Goal: Information Seeking & Learning: Learn about a topic

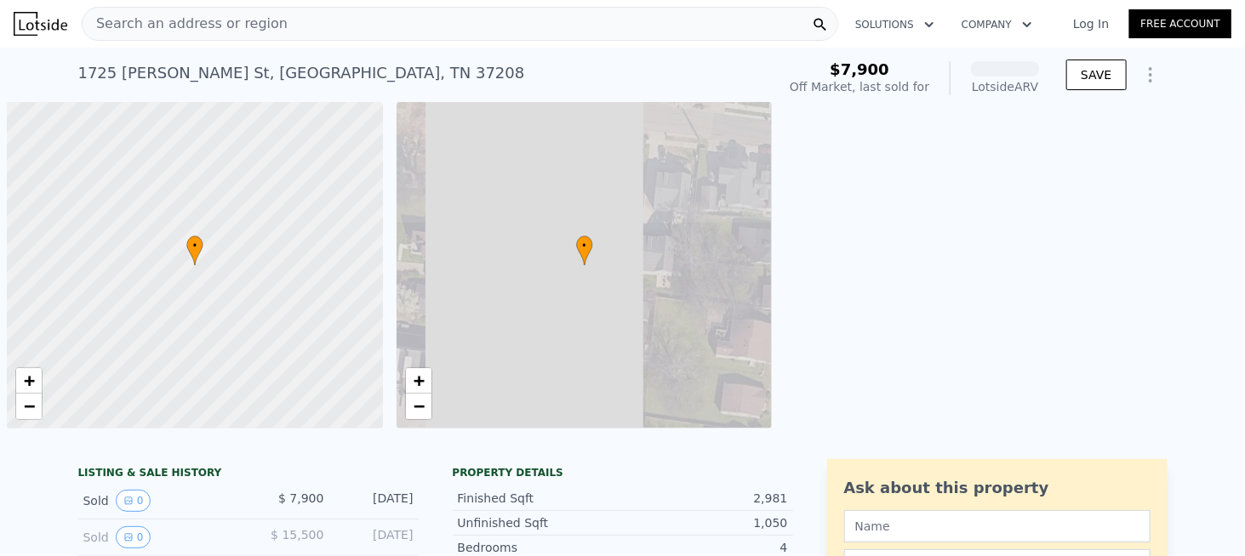
scroll to position [0, 7]
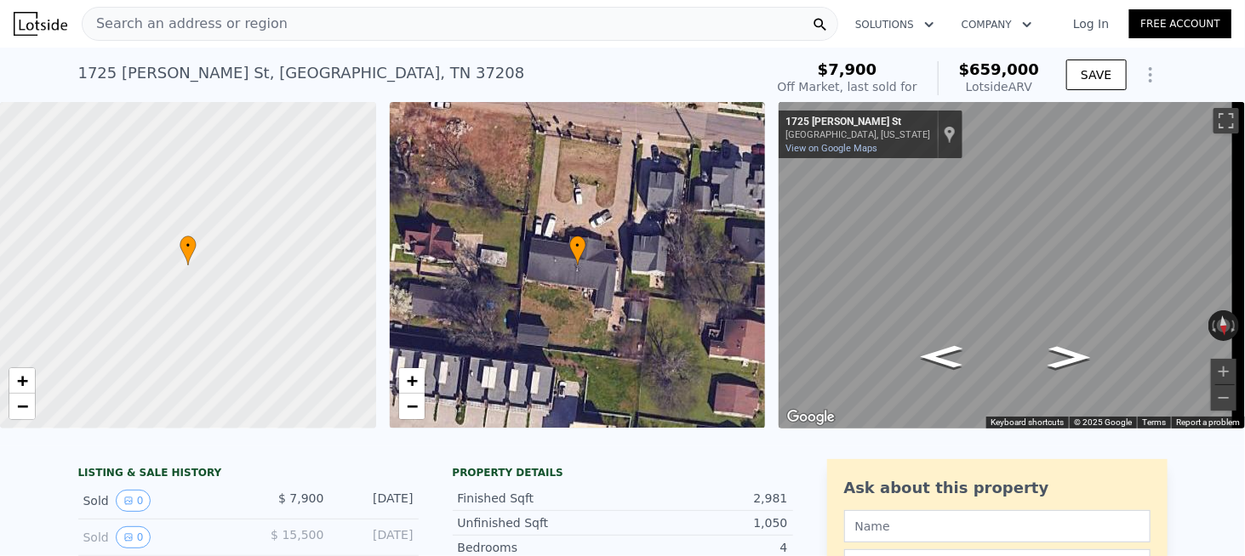
click at [270, 20] on div "Search an address or region" at bounding box center [460, 24] width 756 height 34
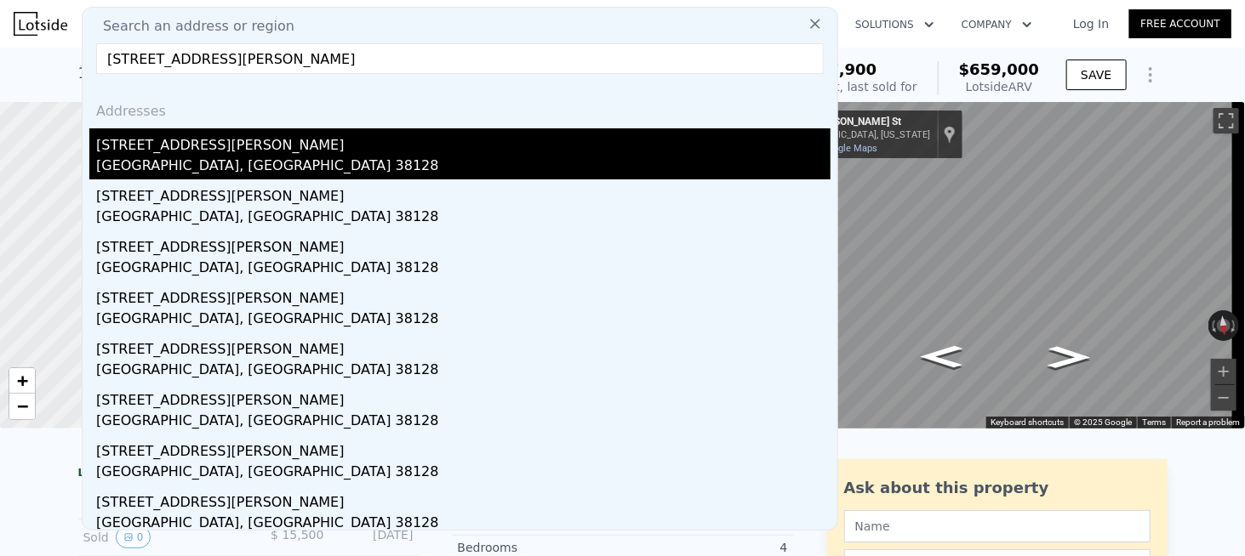
type input "[STREET_ADDRESS][PERSON_NAME]"
click at [172, 152] on div "[STREET_ADDRESS][PERSON_NAME]" at bounding box center [463, 141] width 734 height 27
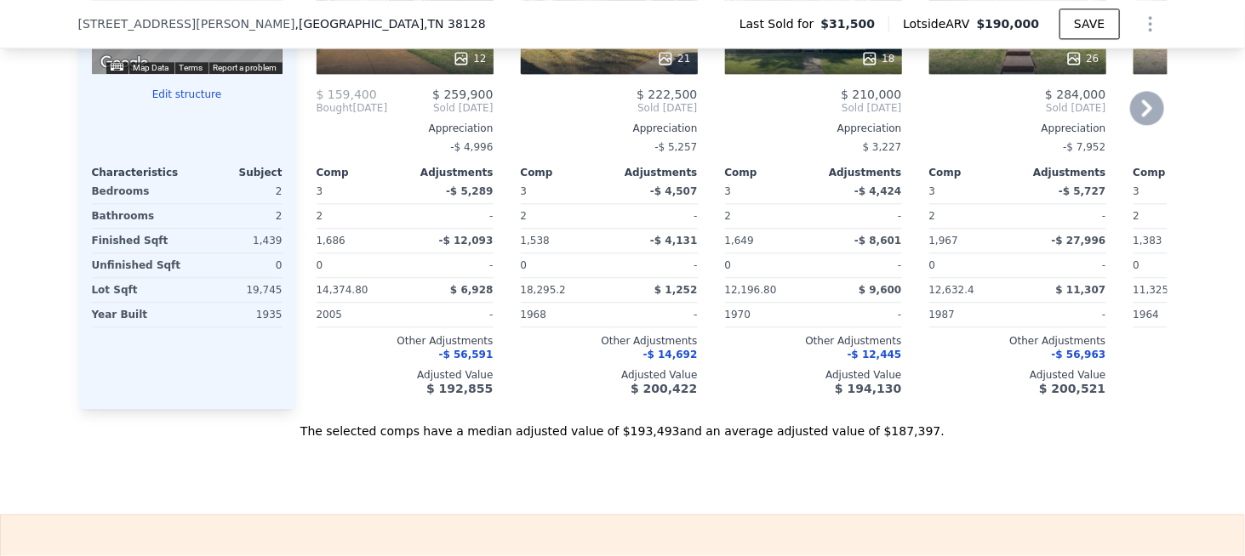
scroll to position [2035, 0]
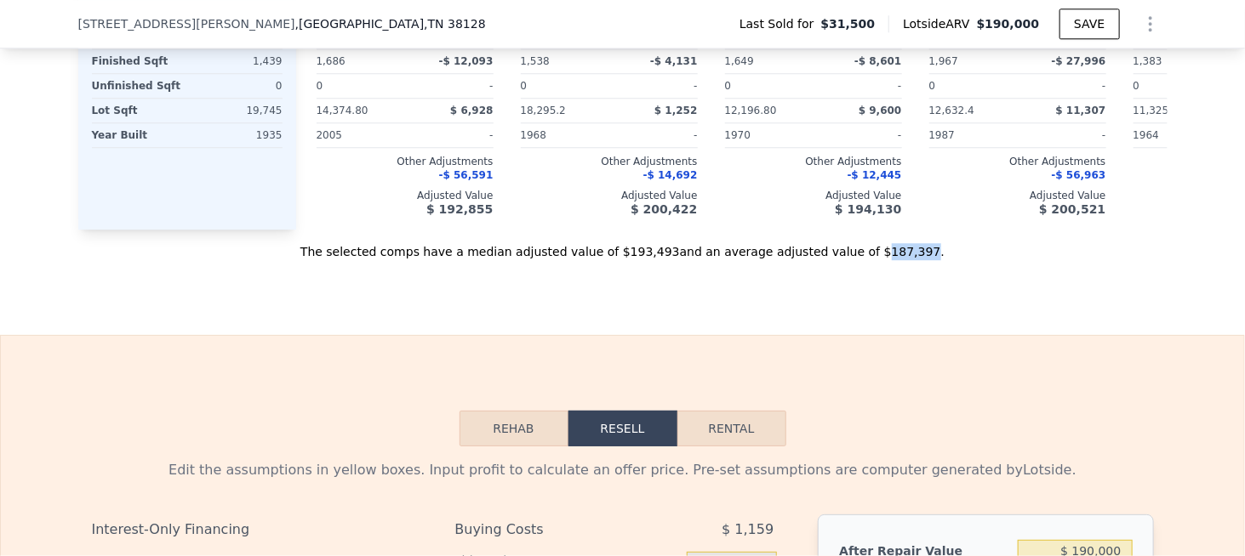
drag, startPoint x: 839, startPoint y: 273, endPoint x: 876, endPoint y: 273, distance: 37.4
click at [876, 260] on div "The selected comps have a median adjusted value of $193,493 and an average adju…" at bounding box center [622, 245] width 1089 height 31
copy div "187,397"
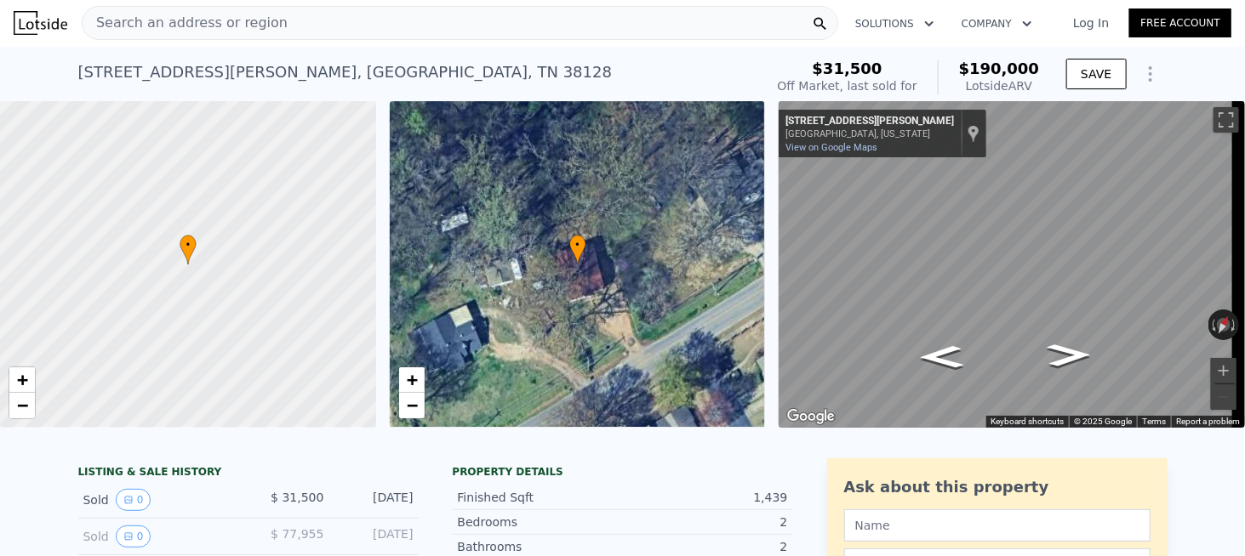
scroll to position [0, 0]
click at [223, 27] on span "Search an address or region" at bounding box center [185, 24] width 205 height 20
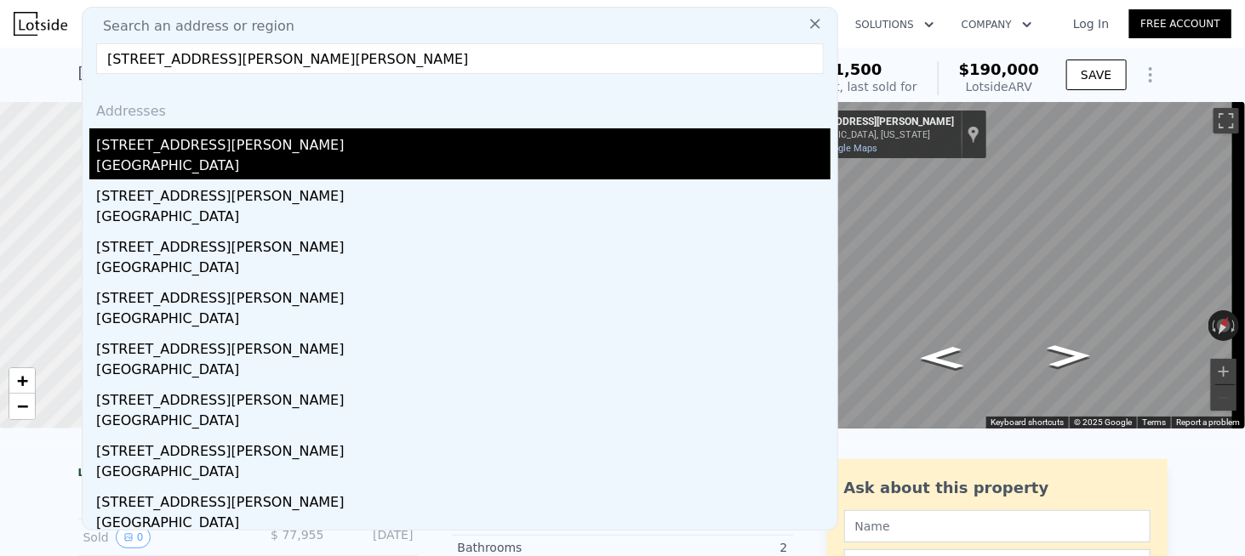
type input "[STREET_ADDRESS][PERSON_NAME][PERSON_NAME]"
click at [151, 146] on div "[STREET_ADDRESS][PERSON_NAME]" at bounding box center [463, 141] width 734 height 27
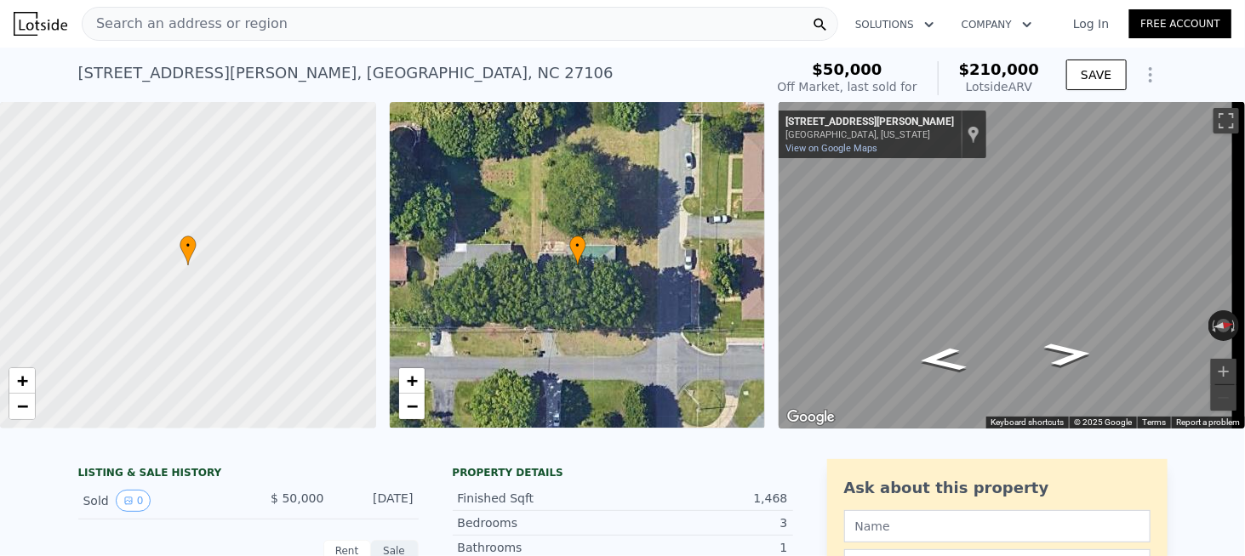
click at [285, 30] on div "Search an address or region" at bounding box center [460, 24] width 756 height 34
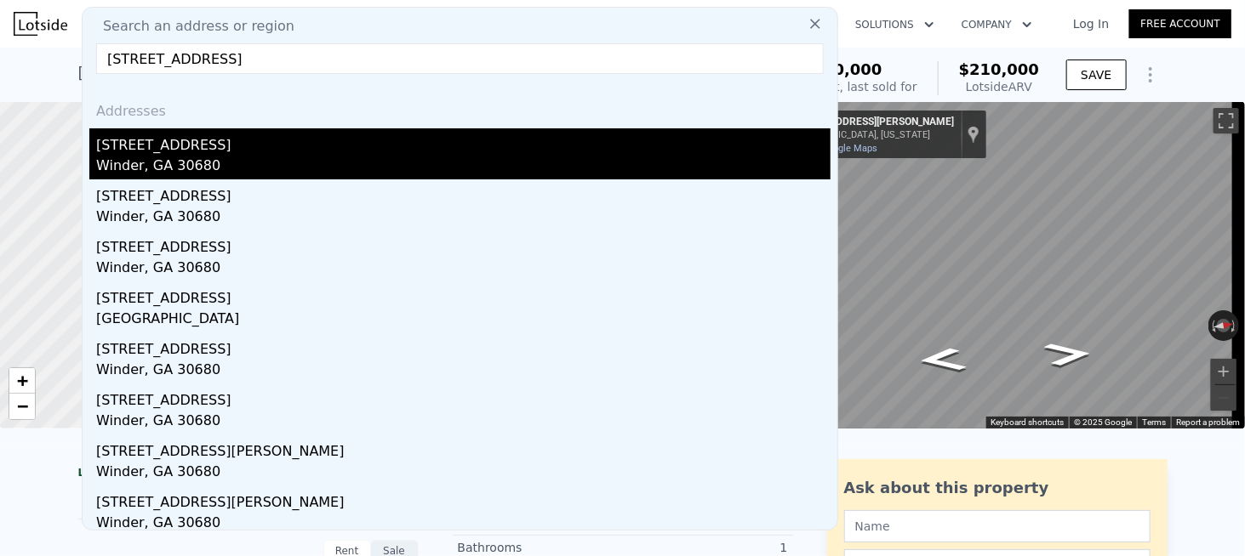
type input "[STREET_ADDRESS]"
click at [180, 149] on div "[STREET_ADDRESS]" at bounding box center [463, 141] width 734 height 27
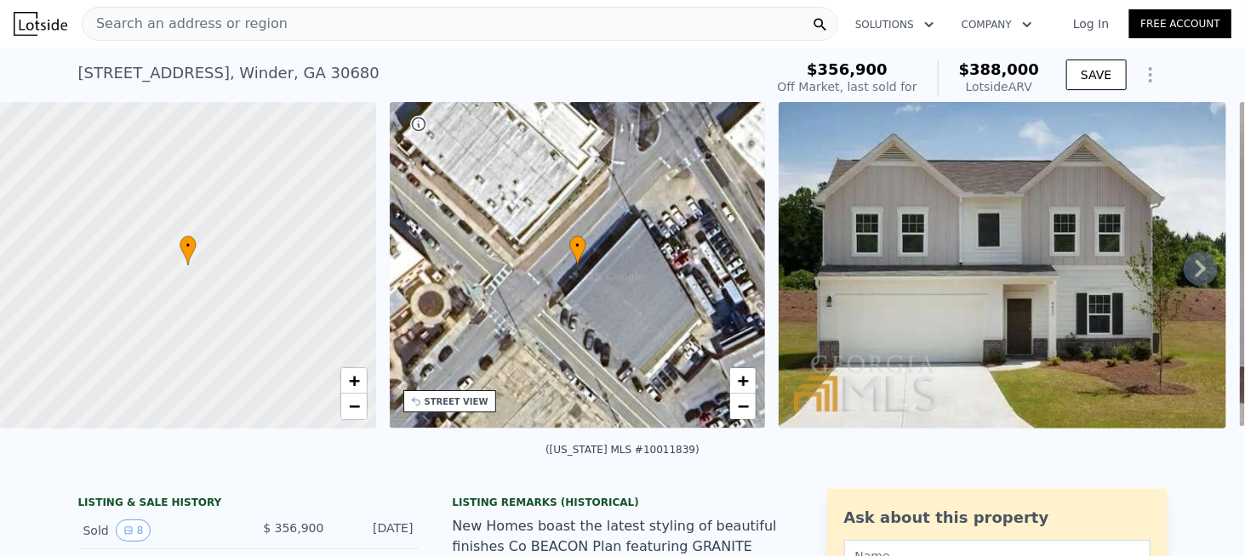
click at [257, 25] on span "Search an address or region" at bounding box center [185, 24] width 205 height 20
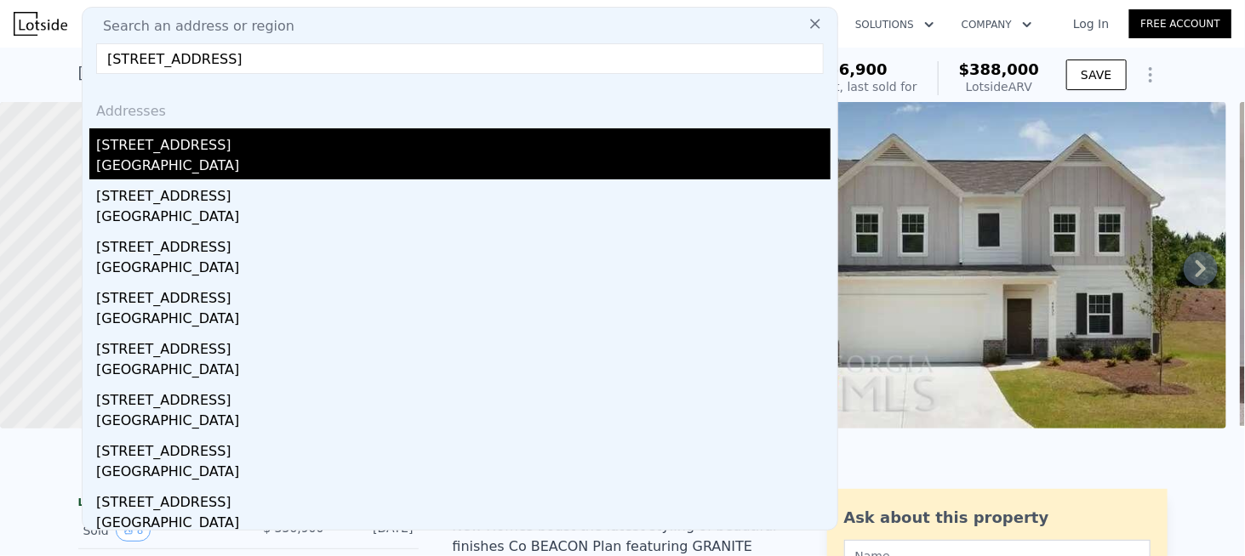
type input "[STREET_ADDRESS]"
click at [153, 149] on div "[STREET_ADDRESS]" at bounding box center [463, 141] width 734 height 27
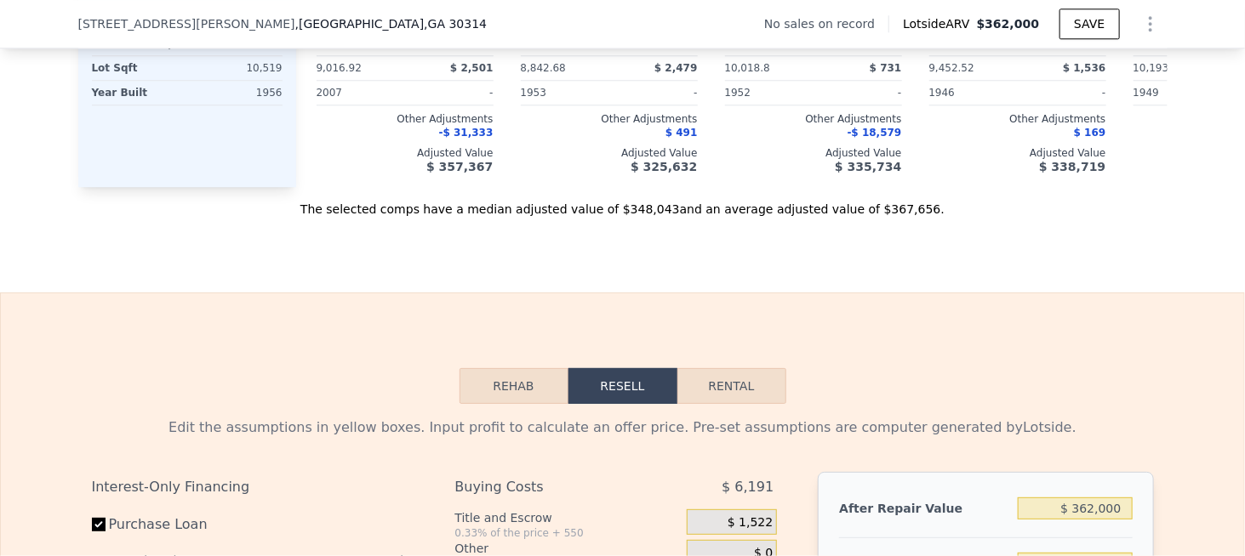
scroll to position [1950, 0]
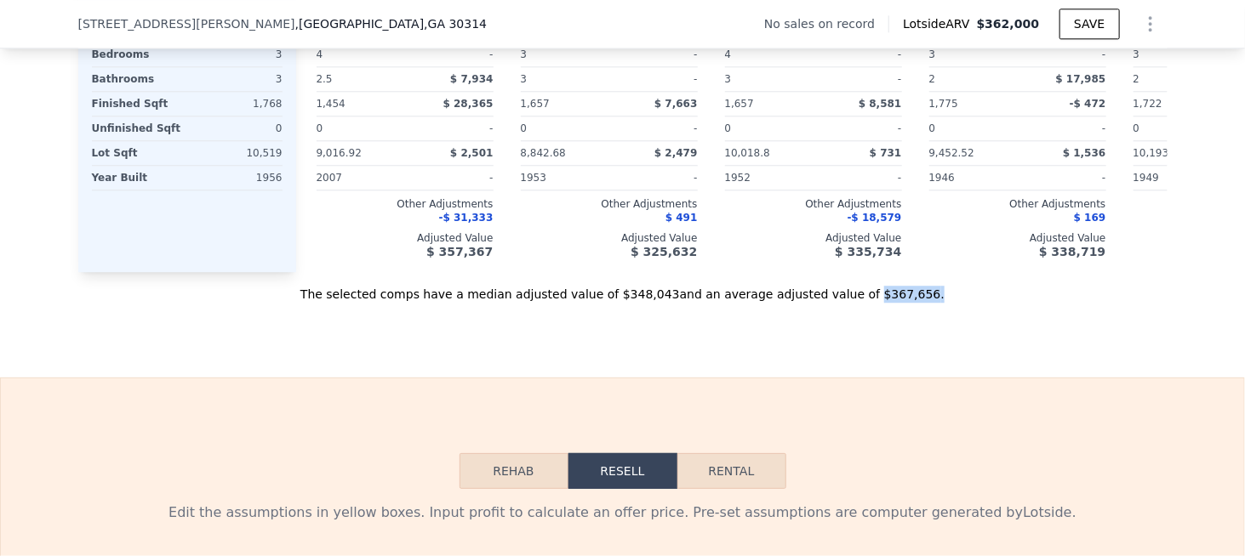
drag, startPoint x: 833, startPoint y: 317, endPoint x: 883, endPoint y: 318, distance: 50.2
click at [883, 303] on div "The selected comps have a median adjusted value of $348,043 and an average adju…" at bounding box center [622, 287] width 1089 height 31
copy div "$367,656 ."
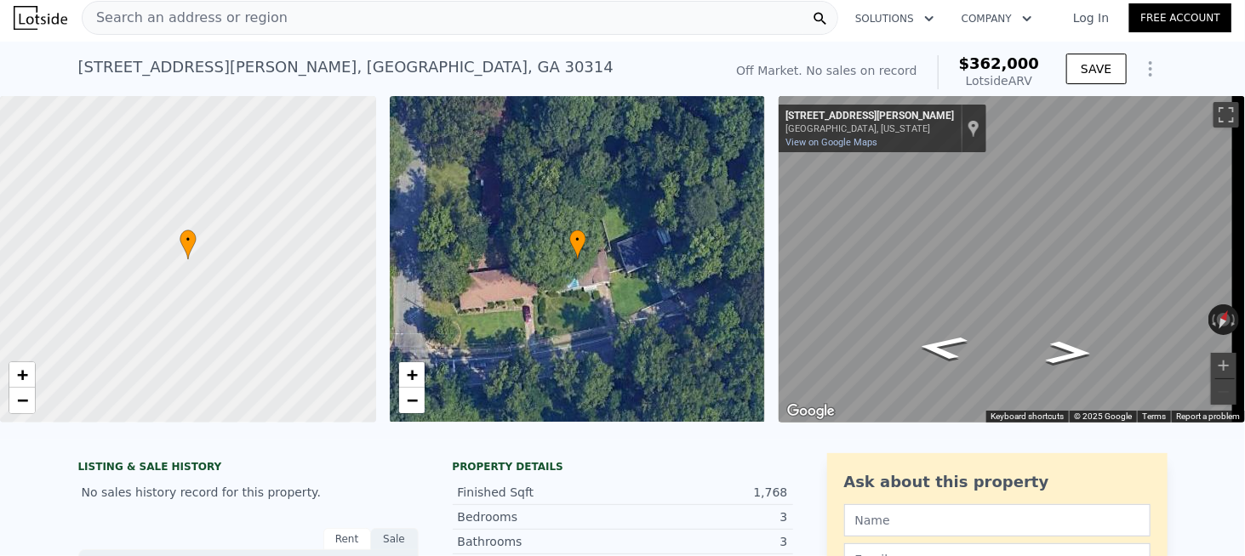
scroll to position [0, 0]
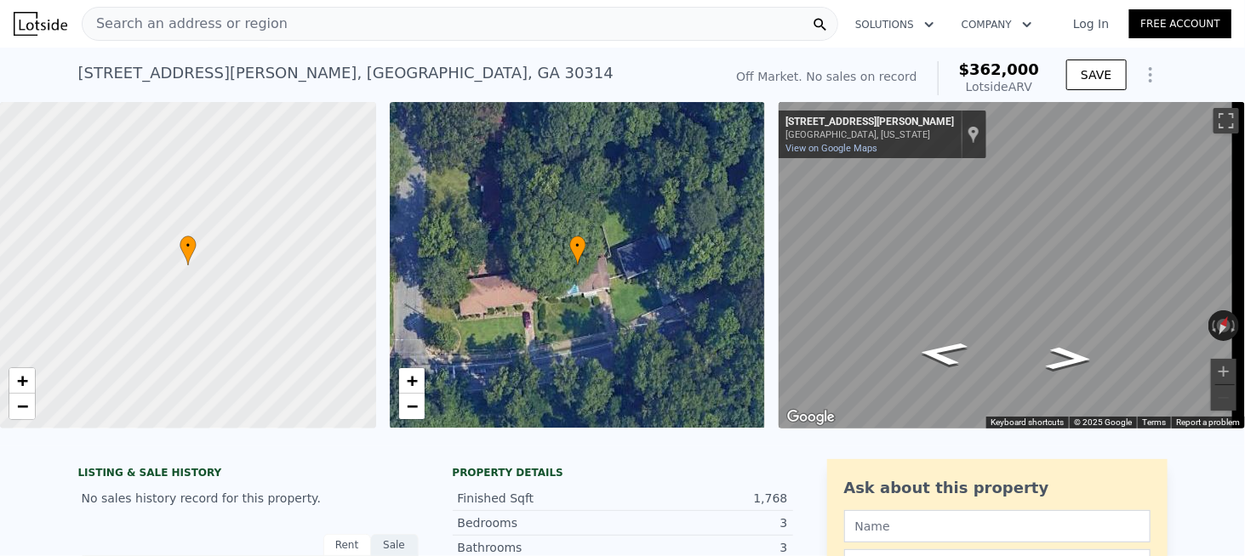
click at [294, 22] on div "Search an address or region" at bounding box center [460, 24] width 756 height 34
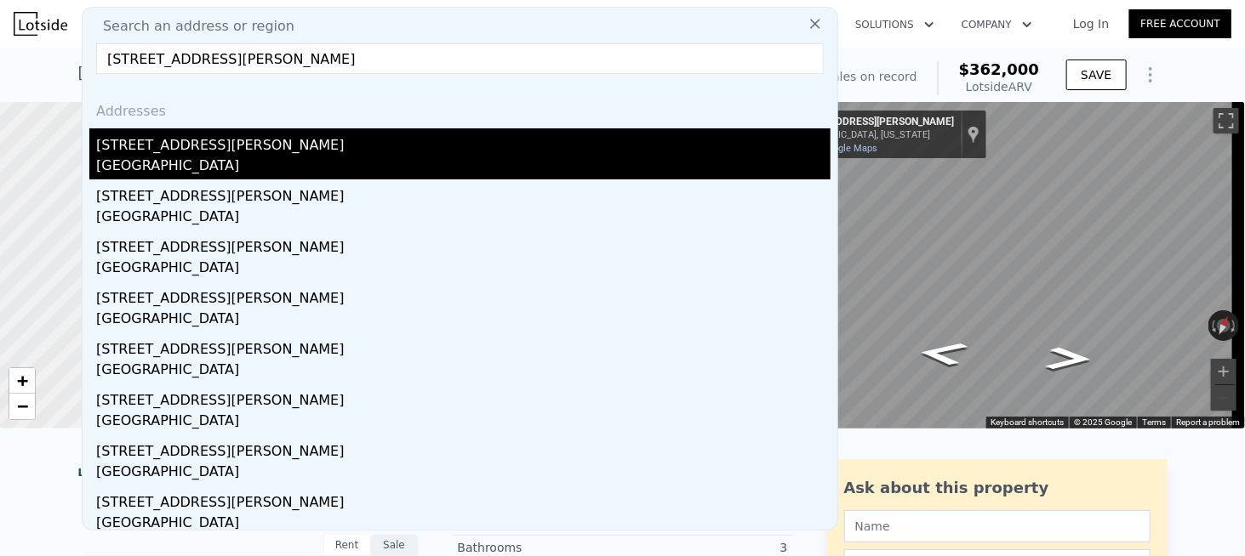
type input "439 Henson Ave, Columbus, GA 31907"
click at [209, 137] on div "439 Henson Ave" at bounding box center [463, 141] width 734 height 27
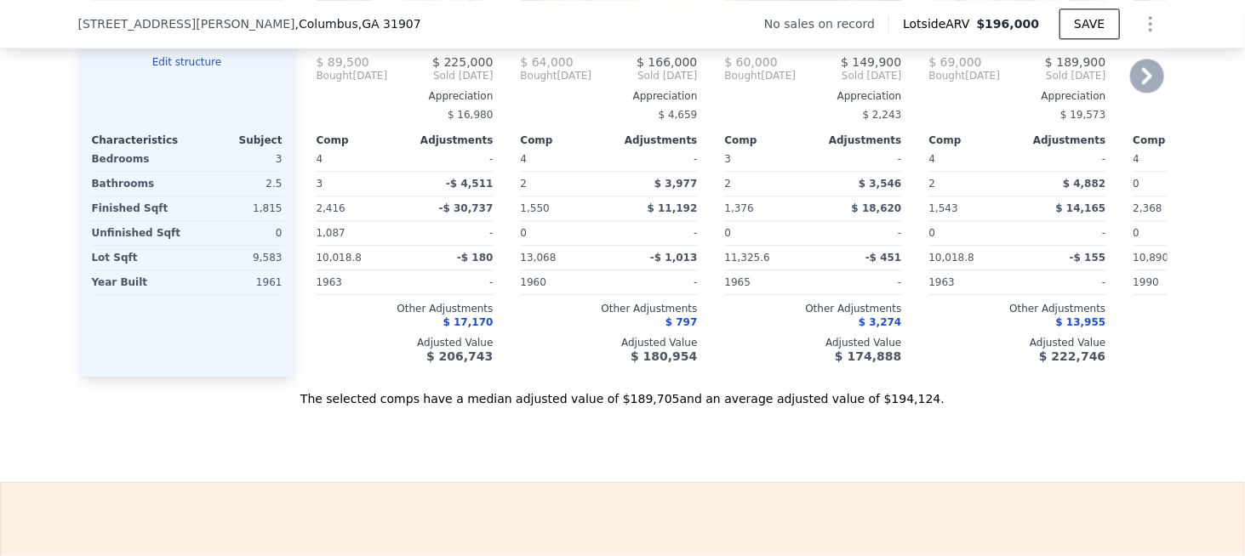
scroll to position [1867, 0]
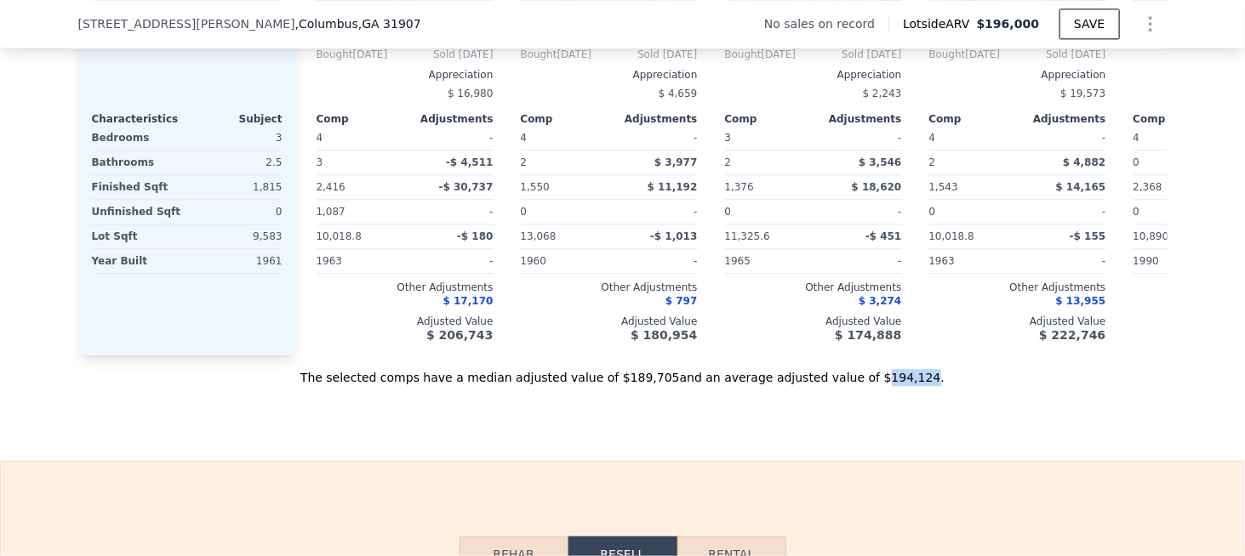
drag, startPoint x: 840, startPoint y: 395, endPoint x: 873, endPoint y: 398, distance: 33.4
click at [873, 386] on div "The selected comps have a median adjusted value of $189,705 and an average adju…" at bounding box center [622, 371] width 1089 height 31
copy div "194,124"
